Goal: Check status: Check status

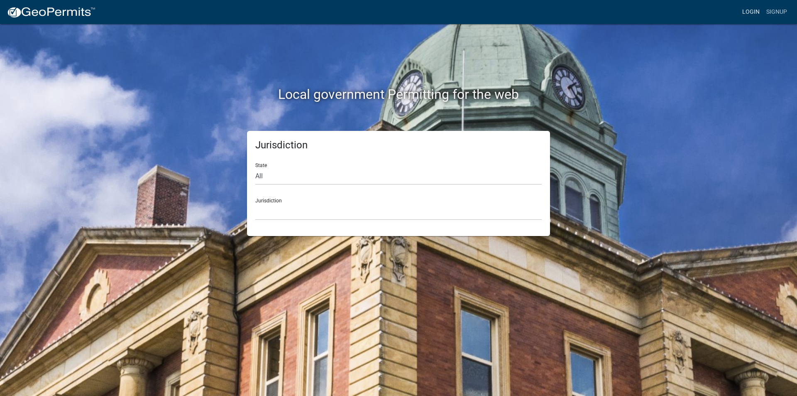
click at [752, 13] on link "Login" at bounding box center [751, 12] width 24 height 16
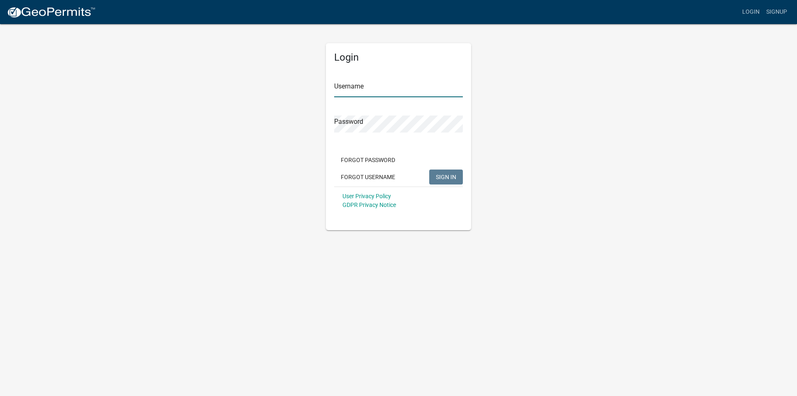
type input "mmcdonnell"
click at [441, 176] on span "SIGN IN" at bounding box center [446, 176] width 20 height 7
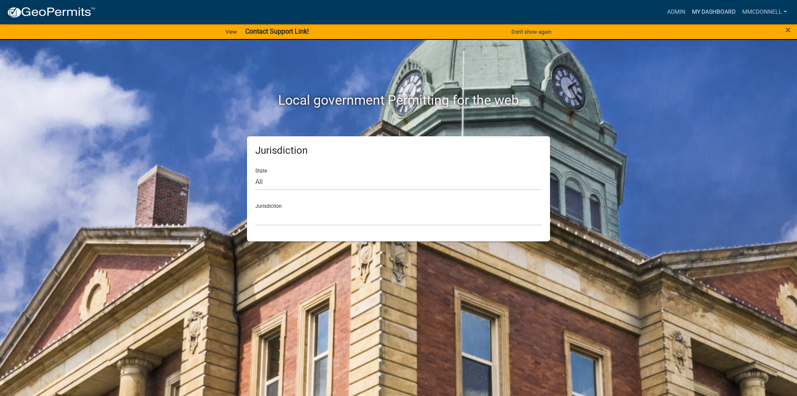
click at [708, 11] on link "My Dashboard" at bounding box center [714, 12] width 50 height 16
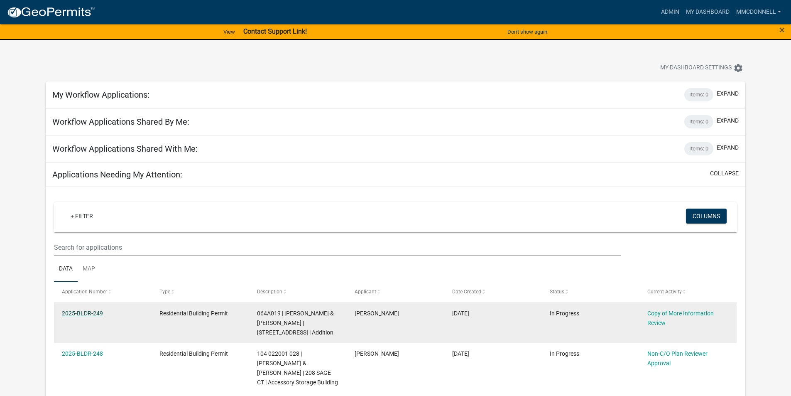
click at [86, 314] on link "2025-BLDR-249" at bounding box center [82, 313] width 41 height 7
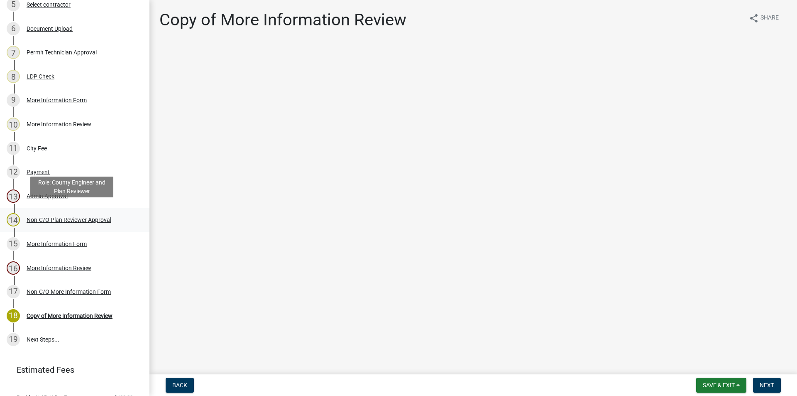
scroll to position [249, 0]
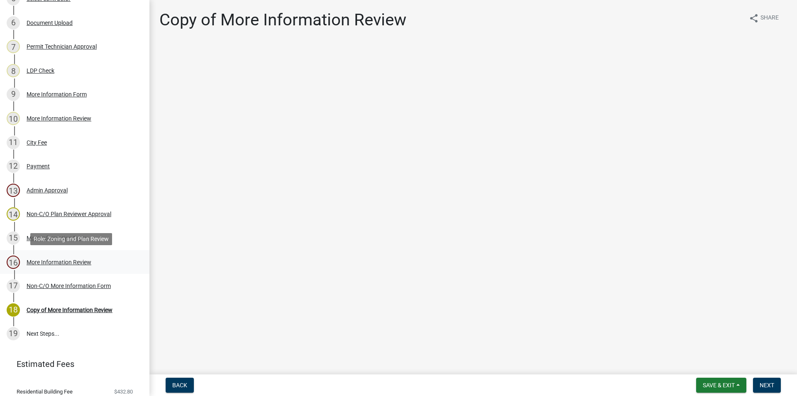
click at [34, 262] on div "More Information Review" at bounding box center [59, 262] width 65 height 6
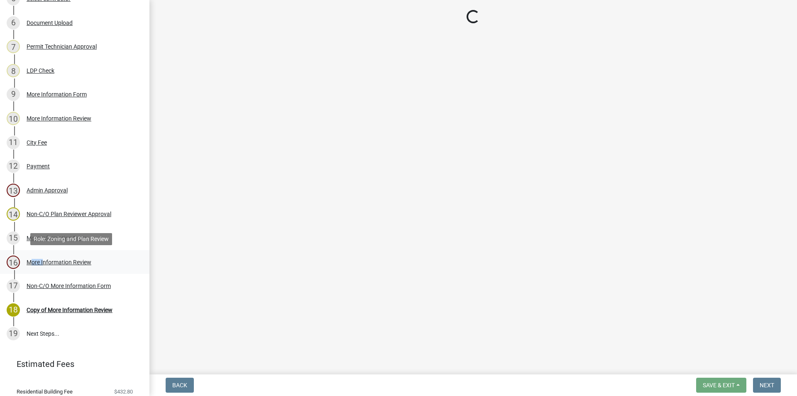
click at [34, 262] on div "More Information Review" at bounding box center [59, 262] width 65 height 6
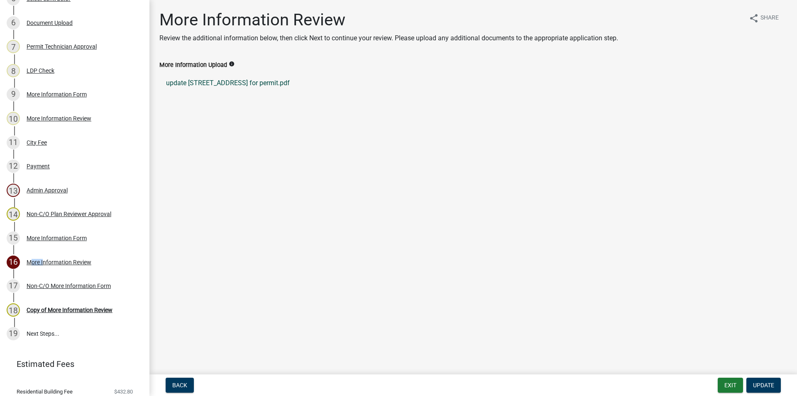
click at [239, 84] on link "update [STREET_ADDRESS] for permit.pdf" at bounding box center [473, 83] width 628 height 20
click at [38, 23] on div "Document Upload" at bounding box center [50, 23] width 46 height 6
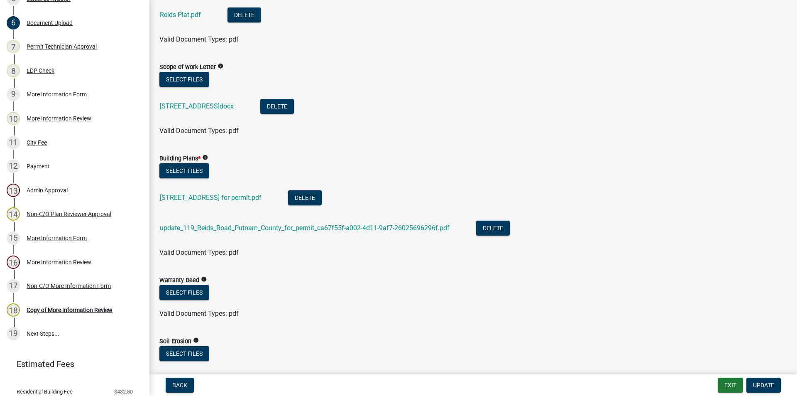
scroll to position [374, 0]
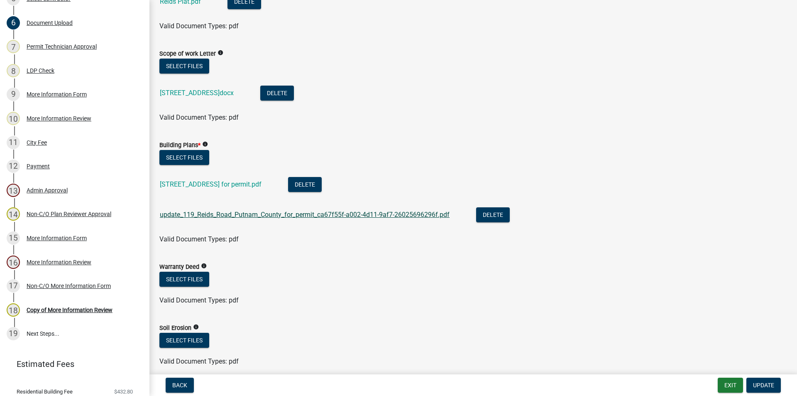
click at [205, 214] on link "update_119_Reids_Road_Putnam_County_for_permit_ca67f55f-a002-4d11-9af7-26025696…" at bounding box center [305, 215] width 290 height 8
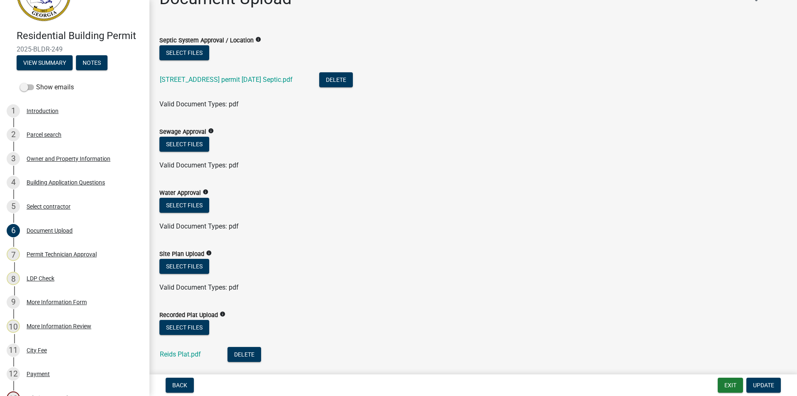
scroll to position [0, 0]
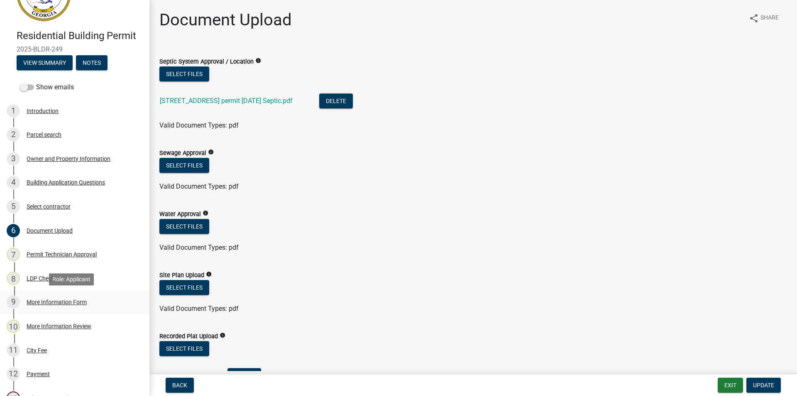
click at [13, 298] on div "9" at bounding box center [13, 301] width 13 height 13
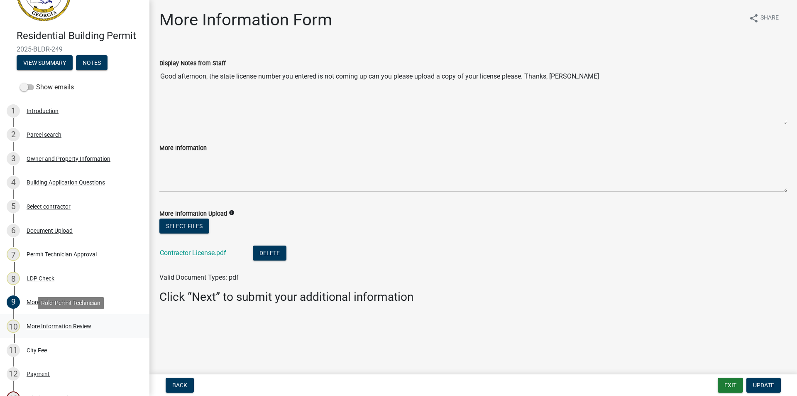
click at [12, 325] on div "10" at bounding box center [13, 325] width 13 height 13
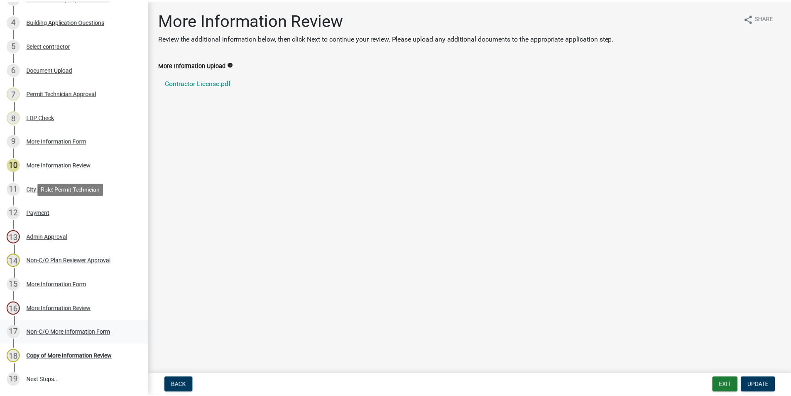
scroll to position [208, 0]
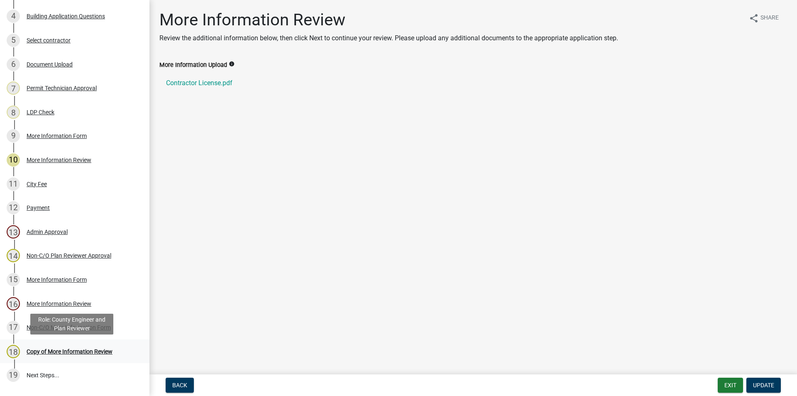
click at [56, 349] on div "Copy of More Information Review" at bounding box center [70, 351] width 86 height 6
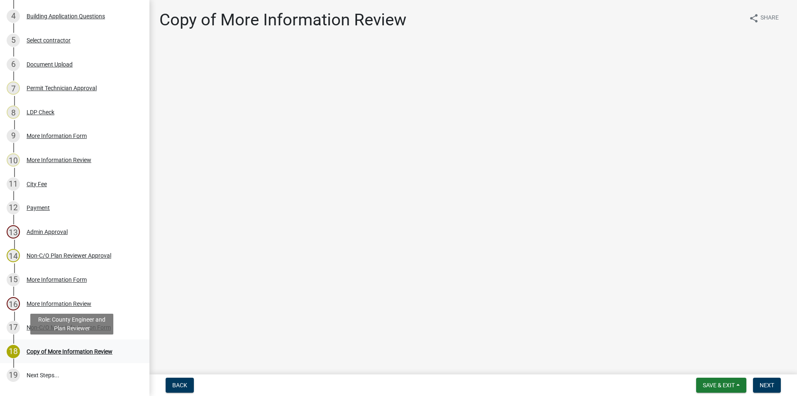
click at [74, 350] on div "Copy of More Information Review" at bounding box center [70, 351] width 86 height 6
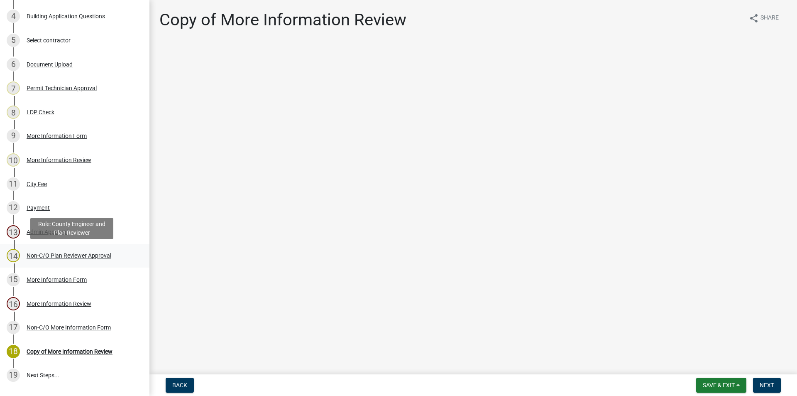
click at [51, 254] on div "Non-C/O Plan Reviewer Approval" at bounding box center [69, 255] width 85 height 6
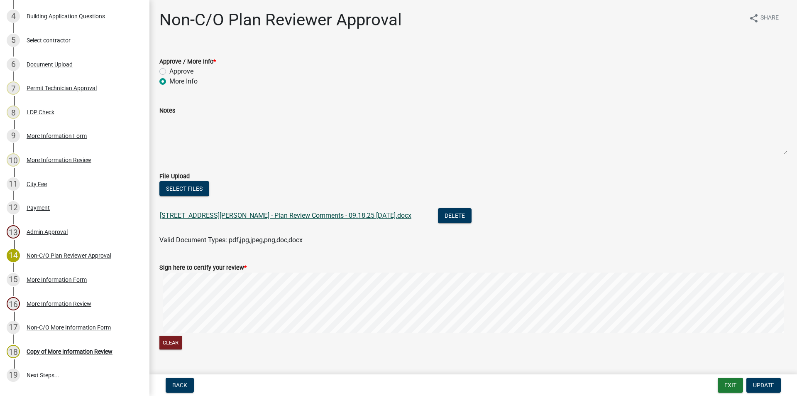
click at [280, 215] on link "[STREET_ADDRESS][PERSON_NAME] - Plan Review Comments - 09.18.25 [DATE].docx" at bounding box center [286, 215] width 252 height 8
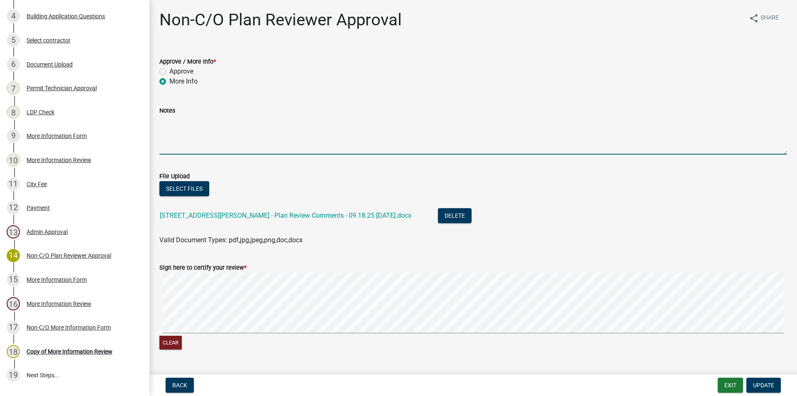
click at [186, 119] on textarea "Notes" at bounding box center [473, 134] width 628 height 39
click at [284, 121] on textarea "Still need information in file below- [STREET_ADDRESS]" at bounding box center [473, 134] width 628 height 39
click at [287, 123] on textarea "Still need information in file below- [STREET_ADDRESS]" at bounding box center [473, 134] width 628 height 39
click at [311, 128] on textarea "Still need information in file below- [STREET_ADDRESS]" at bounding box center [473, 134] width 628 height 39
click at [304, 121] on textarea "Still need information in file below- [STREET_ADDRESS]" at bounding box center [473, 134] width 628 height 39
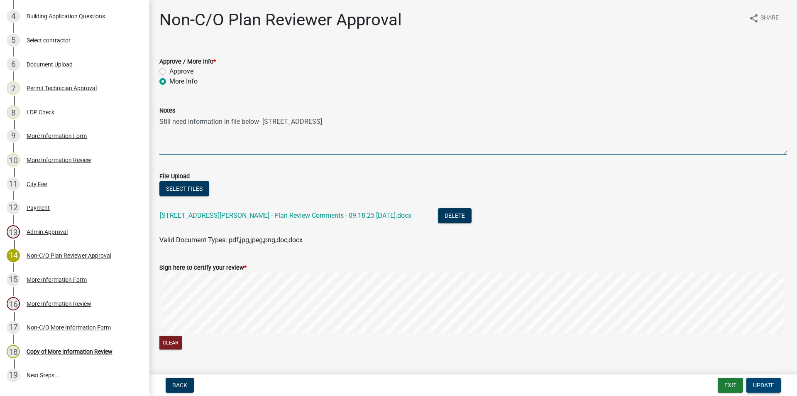
type textarea "Still need information in file below- [STREET_ADDRESS]"
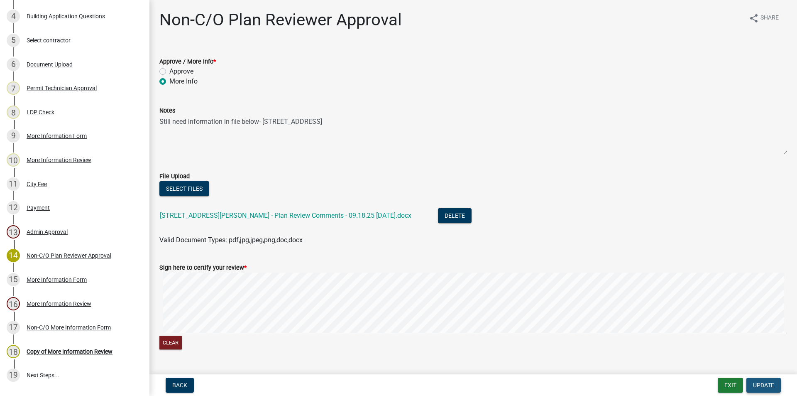
click at [763, 383] on span "Update" at bounding box center [763, 385] width 21 height 7
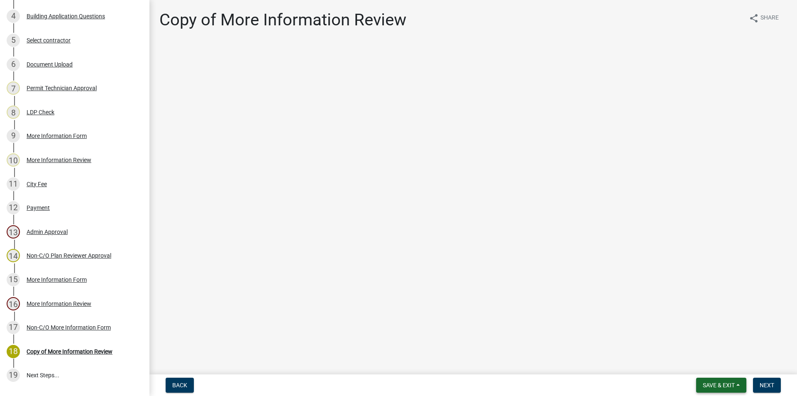
click at [715, 382] on span "Save & Exit" at bounding box center [719, 385] width 32 height 7
click at [706, 365] on button "Save & Exit" at bounding box center [713, 363] width 66 height 20
